Goal: Information Seeking & Learning: Find specific fact

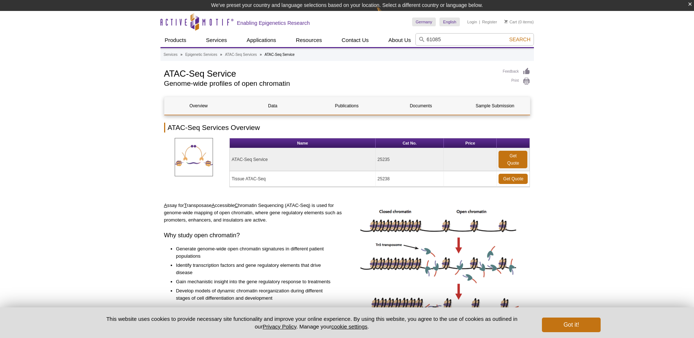
type input "61085"
click at [507, 36] on button "Search" at bounding box center [520, 39] width 26 height 7
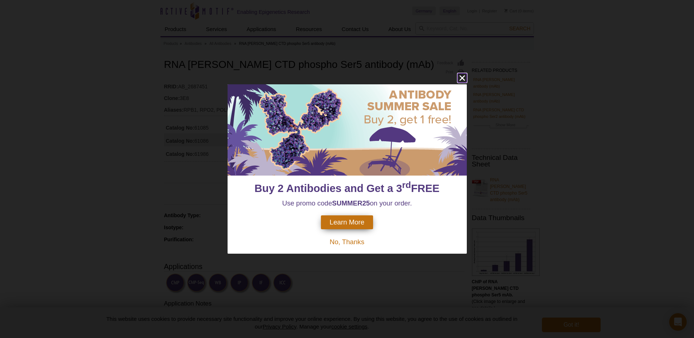
click at [461, 77] on icon "close" at bounding box center [461, 77] width 5 height 5
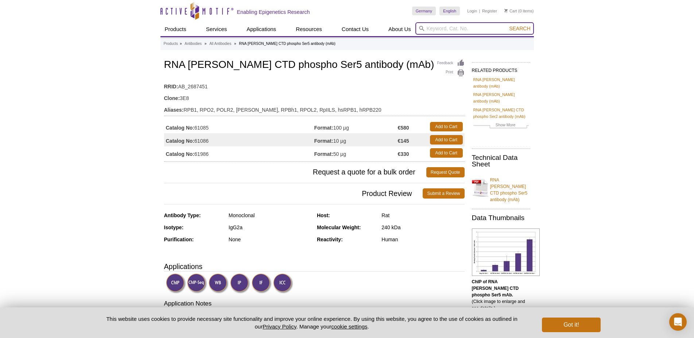
click at [431, 28] on input "search" at bounding box center [474, 28] width 118 height 12
paste input "61083"
type input "61083"
click at [507, 25] on button "Search" at bounding box center [520, 28] width 26 height 7
click at [522, 24] on input "61083" at bounding box center [474, 28] width 118 height 12
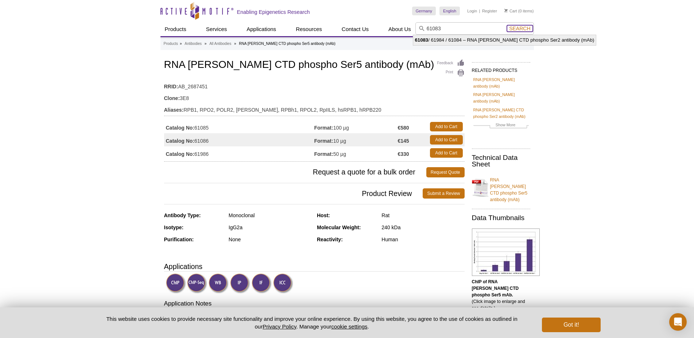
click at [524, 29] on span "Search" at bounding box center [519, 29] width 21 height 6
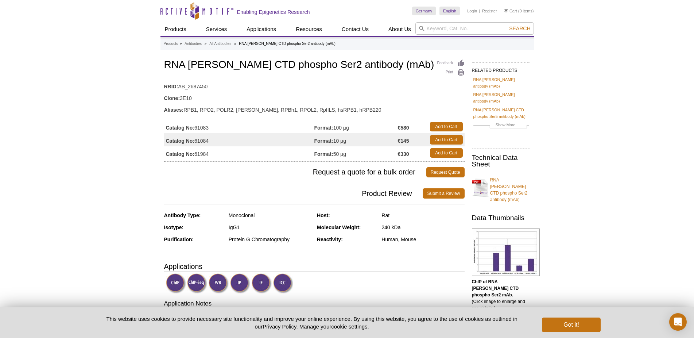
click at [209, 64] on h1 "RNA pol II CTD phospho Ser2 antibody (mAb)" at bounding box center [314, 65] width 300 height 12
